Goal: Information Seeking & Learning: Find specific fact

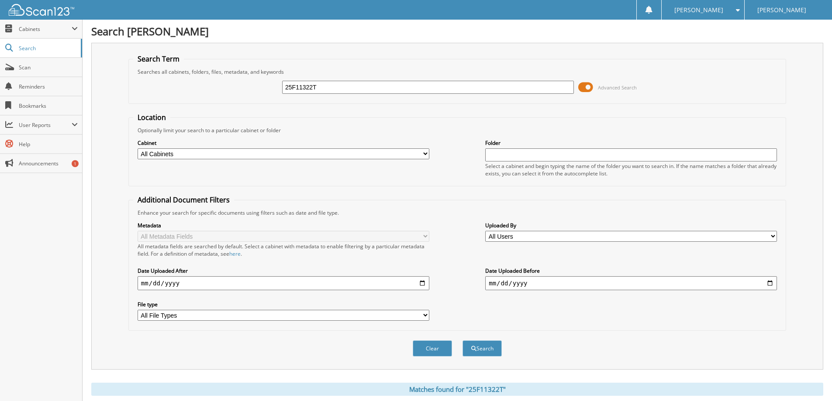
drag, startPoint x: 325, startPoint y: 88, endPoint x: 263, endPoint y: 93, distance: 63.1
click at [263, 93] on div "25F11322T Advanced Search" at bounding box center [457, 88] width 648 height 24
type input "di [PERSON_NAME]"
click at [463, 341] on button "Search" at bounding box center [482, 349] width 39 height 16
drag, startPoint x: 310, startPoint y: 86, endPoint x: 266, endPoint y: 90, distance: 44.3
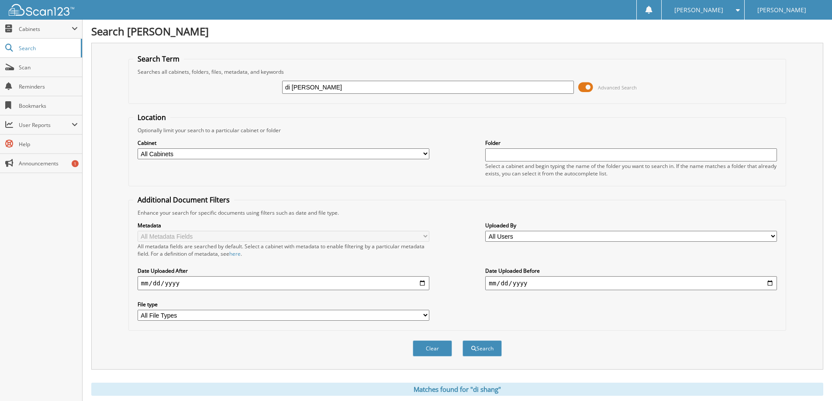
click at [266, 90] on div "di shang Advanced Search" at bounding box center [457, 88] width 648 height 24
paste input "25F11179T"
type input "25F11179T"
click at [463, 341] on button "Search" at bounding box center [482, 349] width 39 height 16
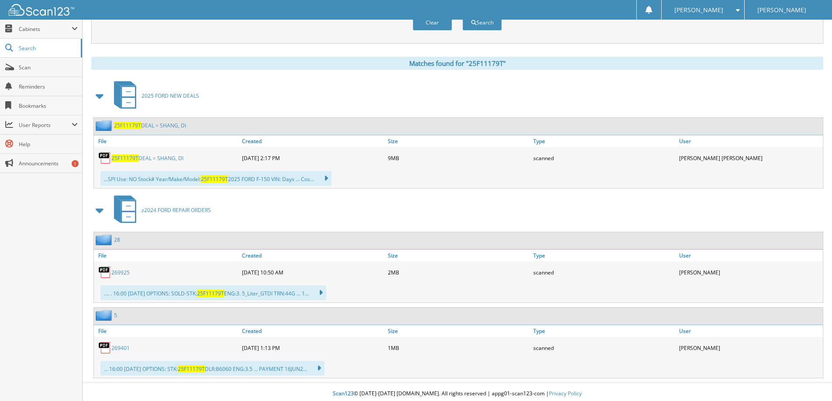
scroll to position [330, 0]
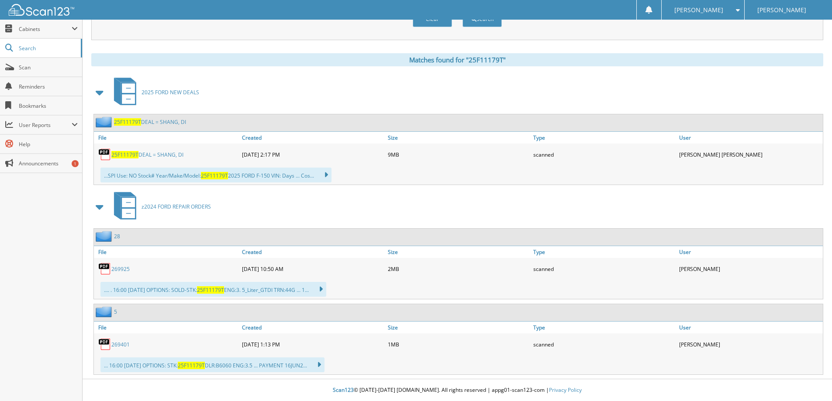
click at [139, 155] on link "25F11179T DEAL = SHANG, DI" at bounding box center [147, 154] width 72 height 7
